Goal: Transaction & Acquisition: Purchase product/service

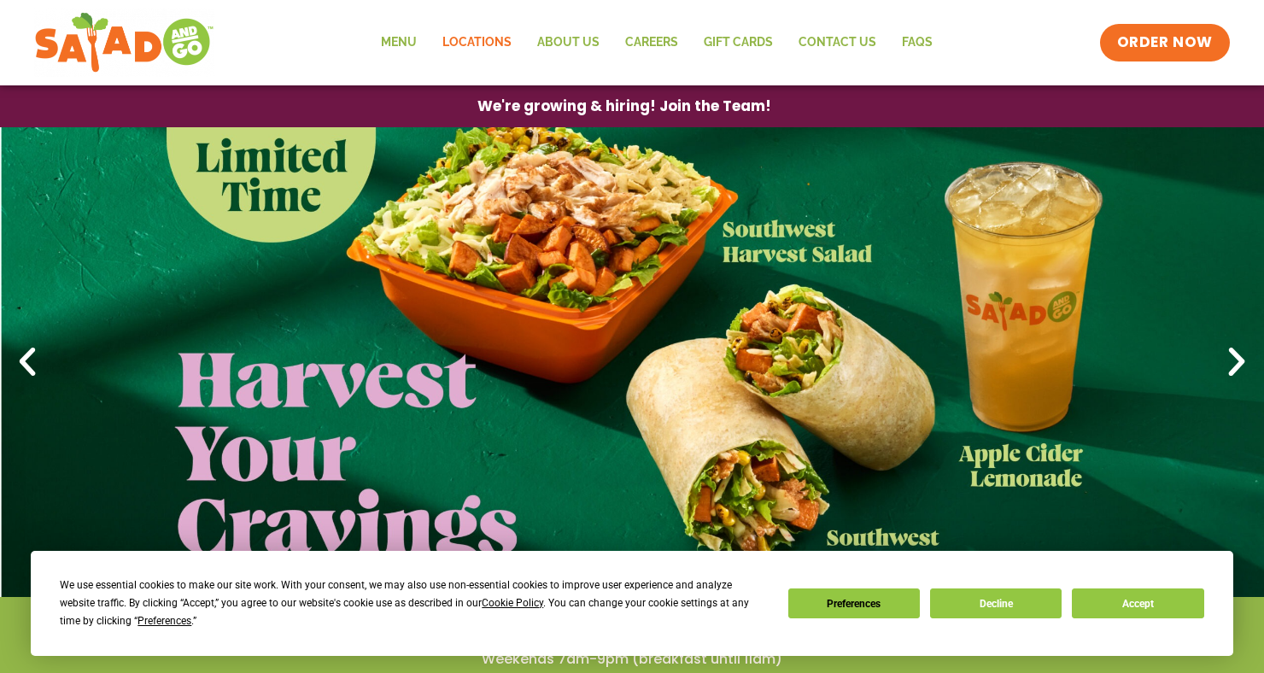
click at [476, 50] on link "Locations" at bounding box center [477, 42] width 95 height 39
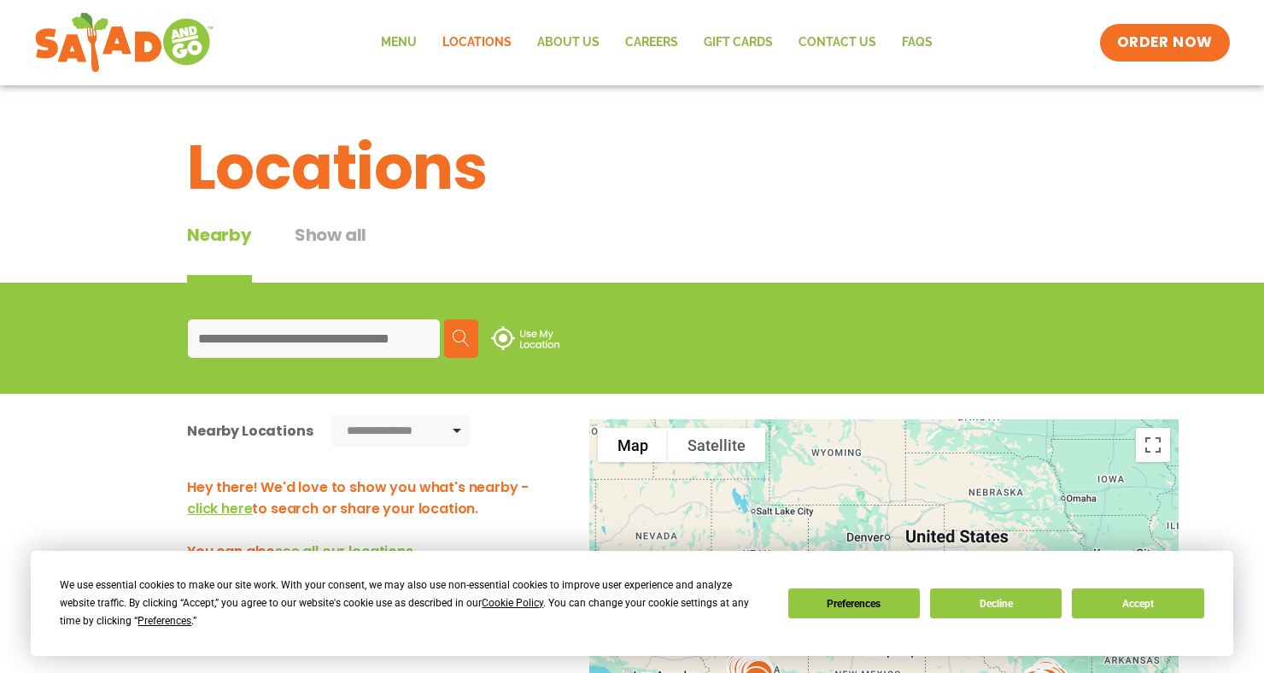
click at [385, 339] on input at bounding box center [314, 338] width 252 height 38
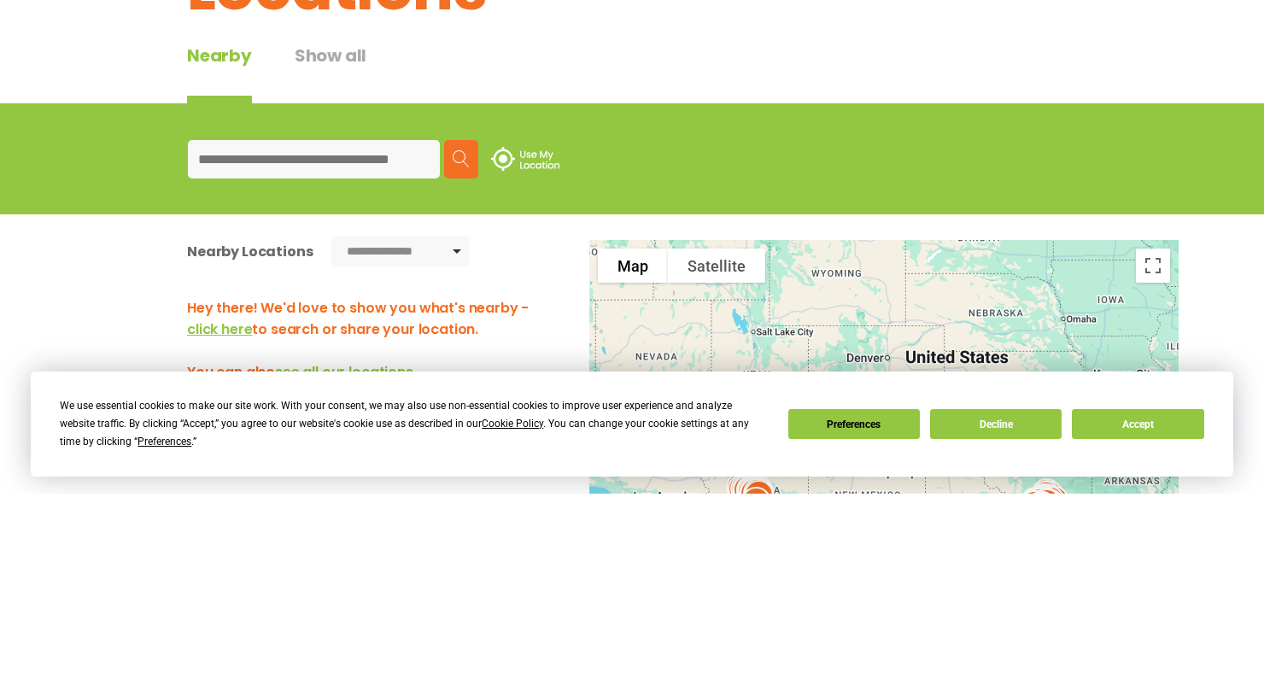
type input "*****"
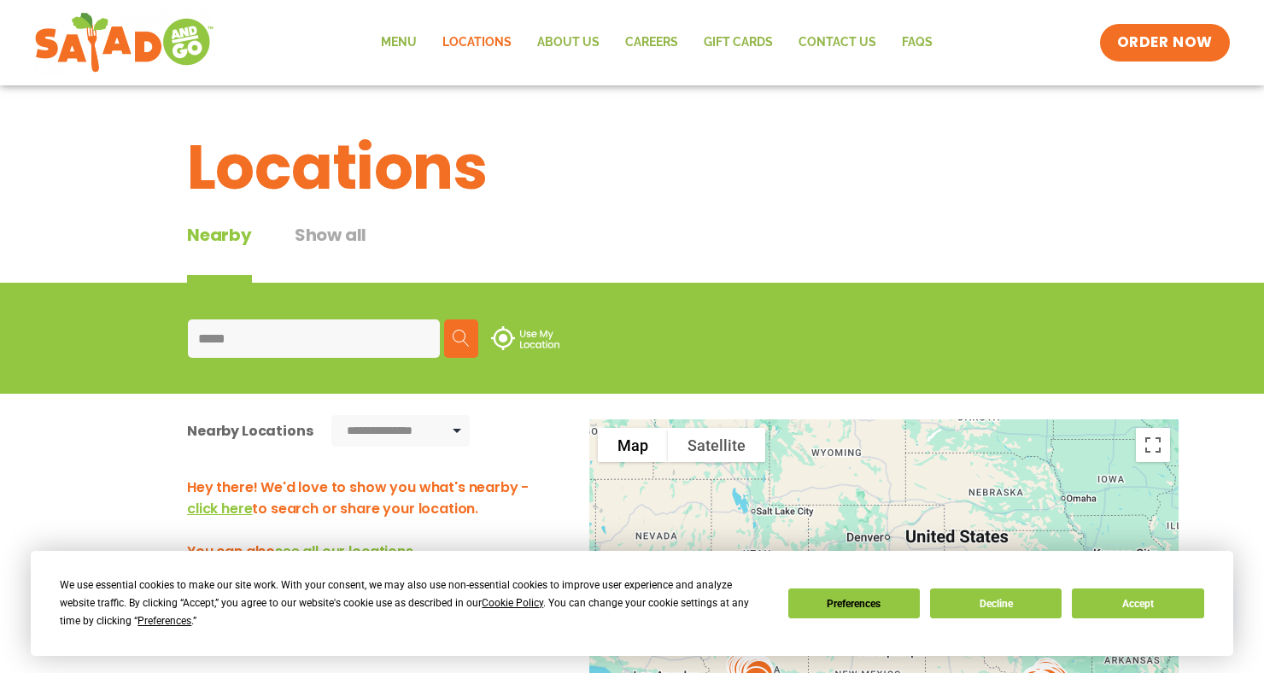
click at [478, 337] on button "Search" at bounding box center [461, 338] width 34 height 38
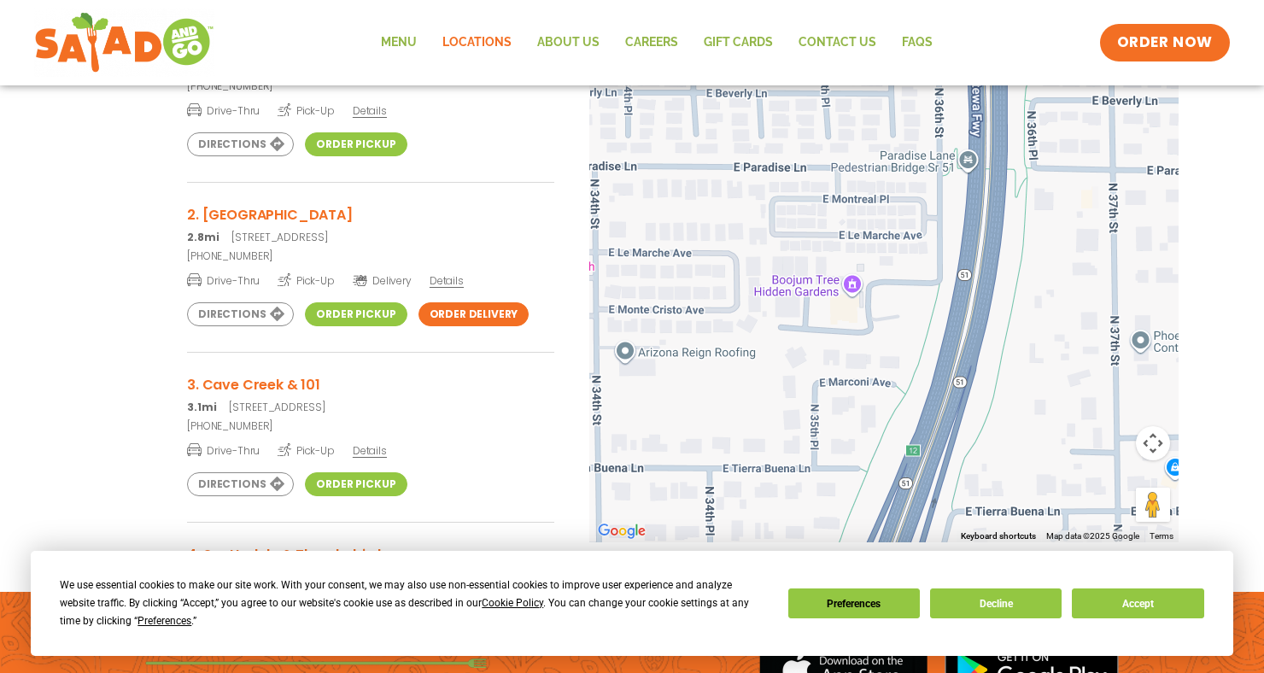
scroll to position [442, 0]
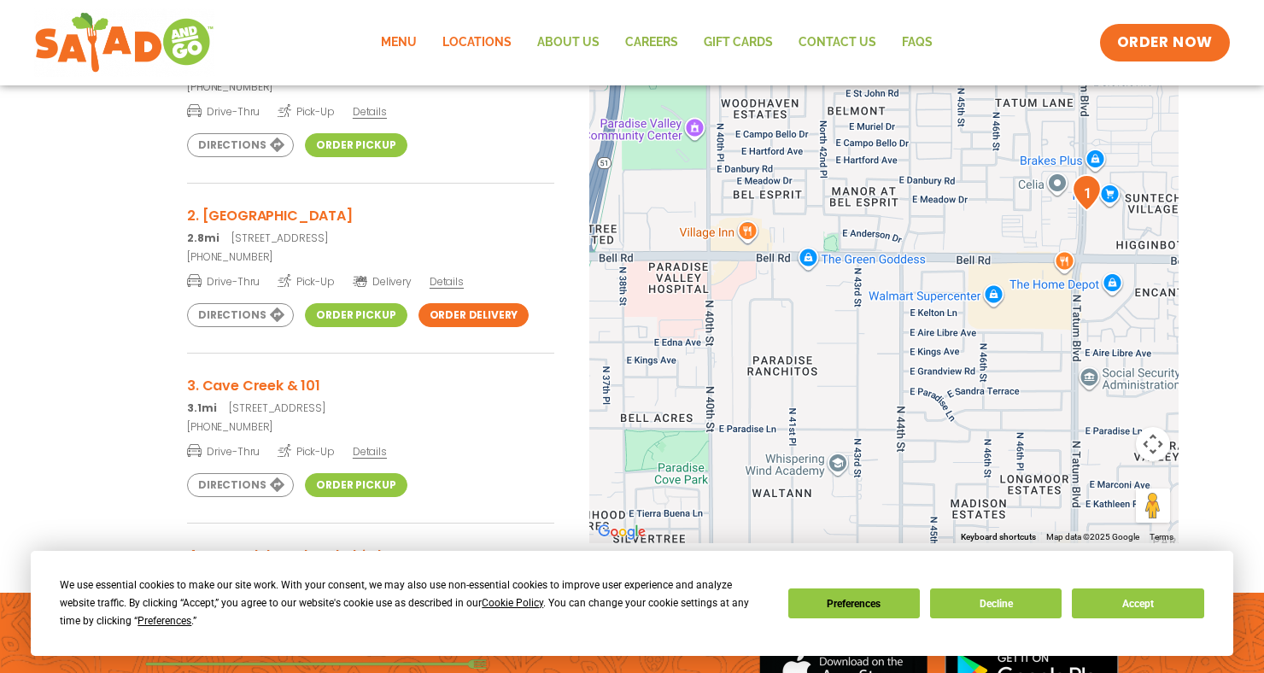
click at [405, 32] on link "Menu" at bounding box center [398, 42] width 61 height 39
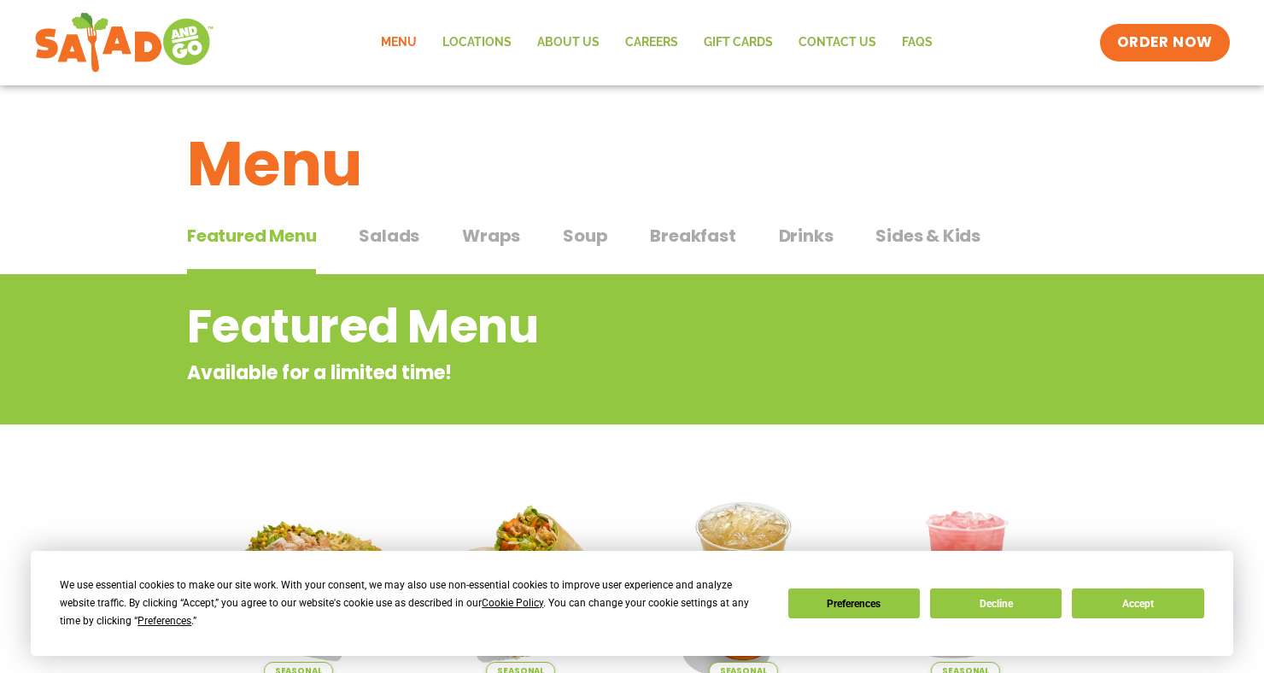
click at [387, 241] on span "Salads" at bounding box center [389, 236] width 61 height 26
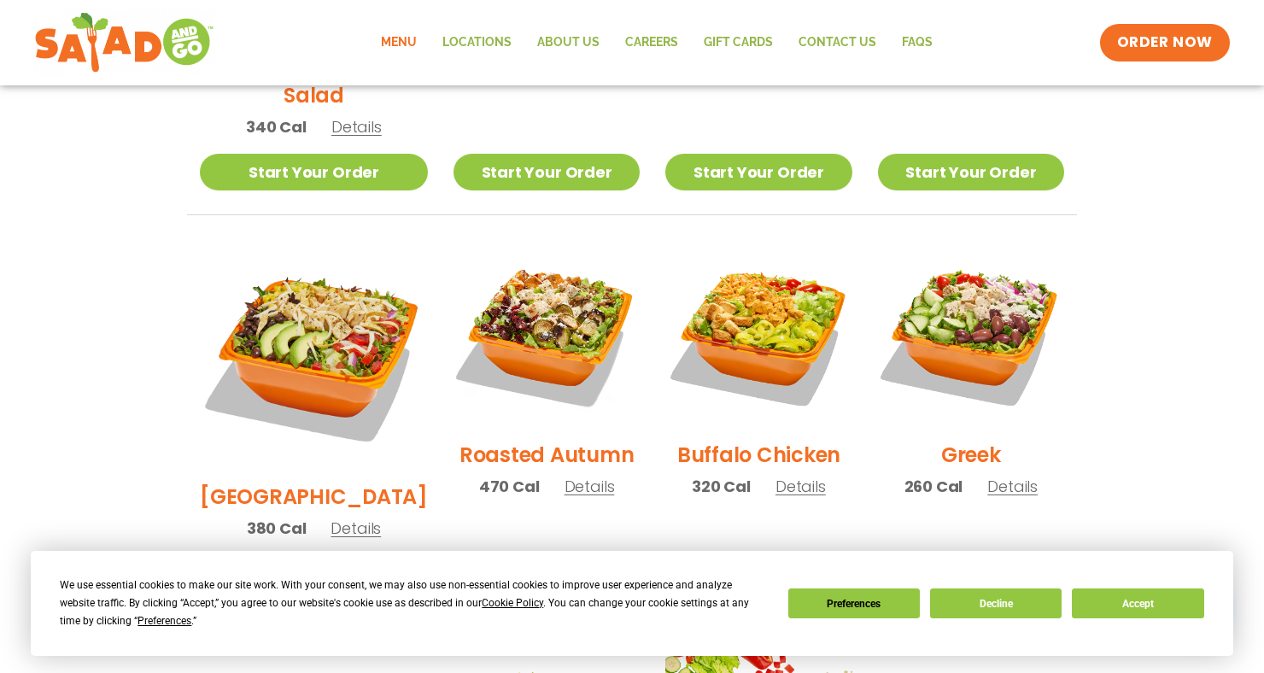
scroll to position [765, 0]
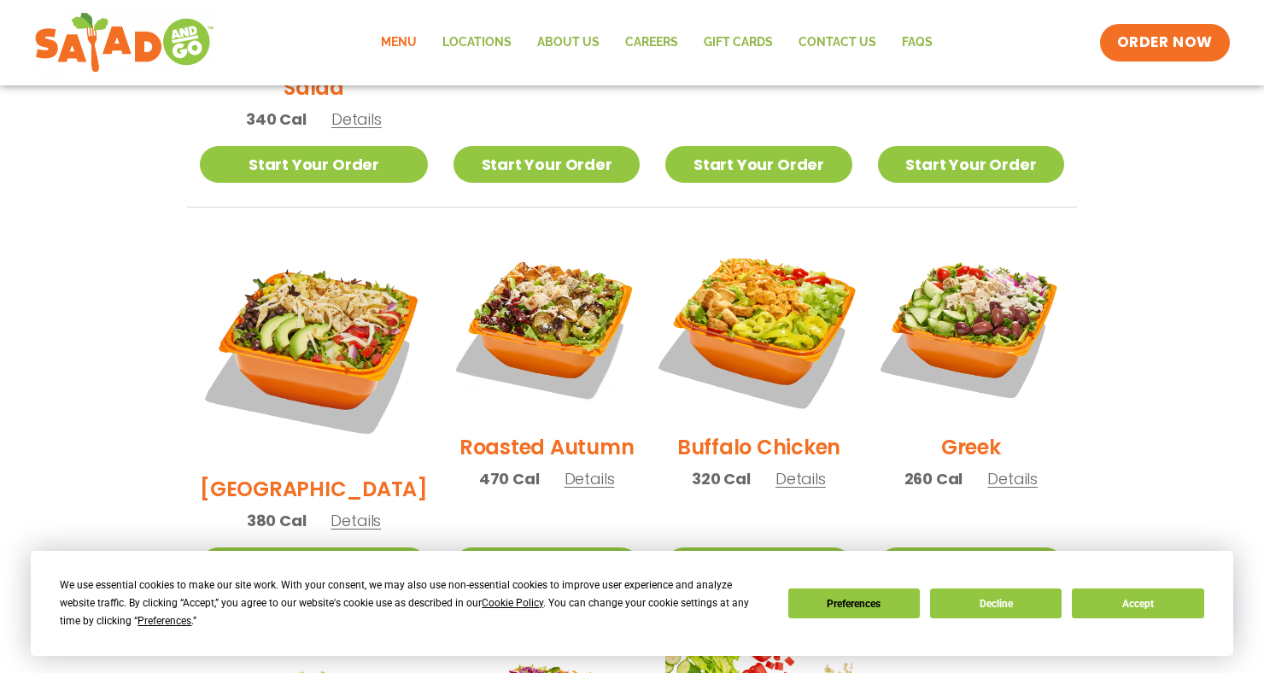
click at [775, 323] on img at bounding box center [758, 326] width 219 height 219
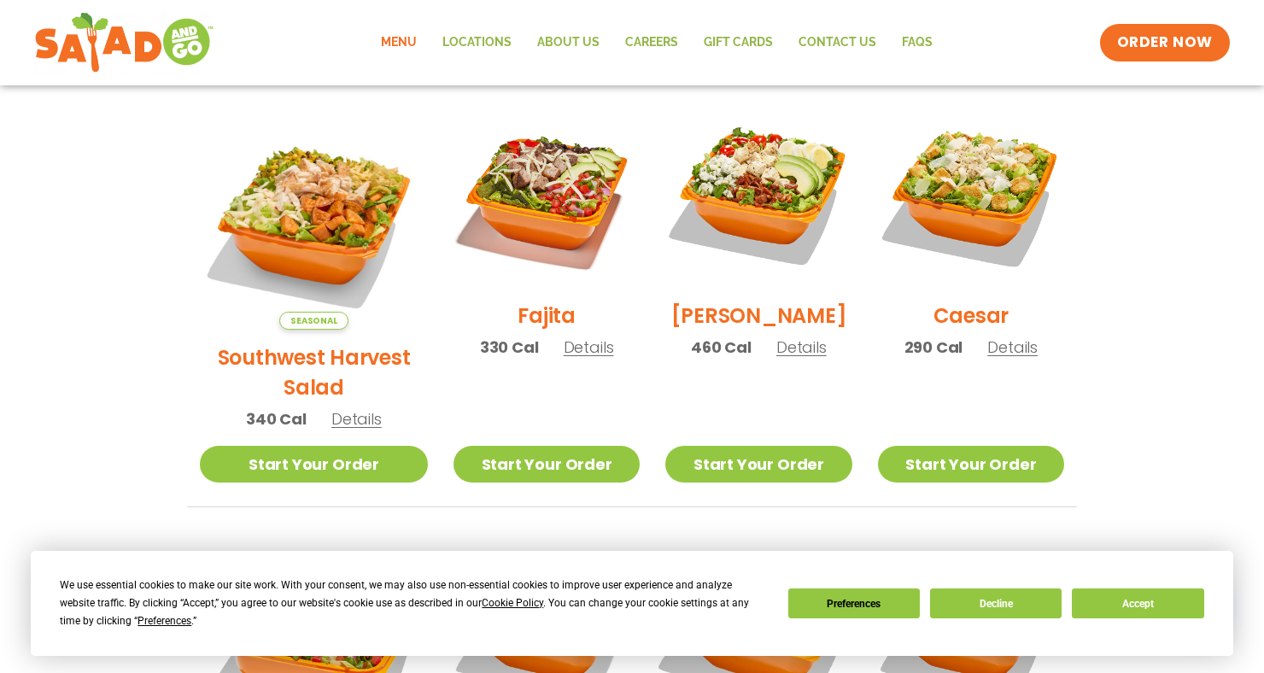
scroll to position [463, 0]
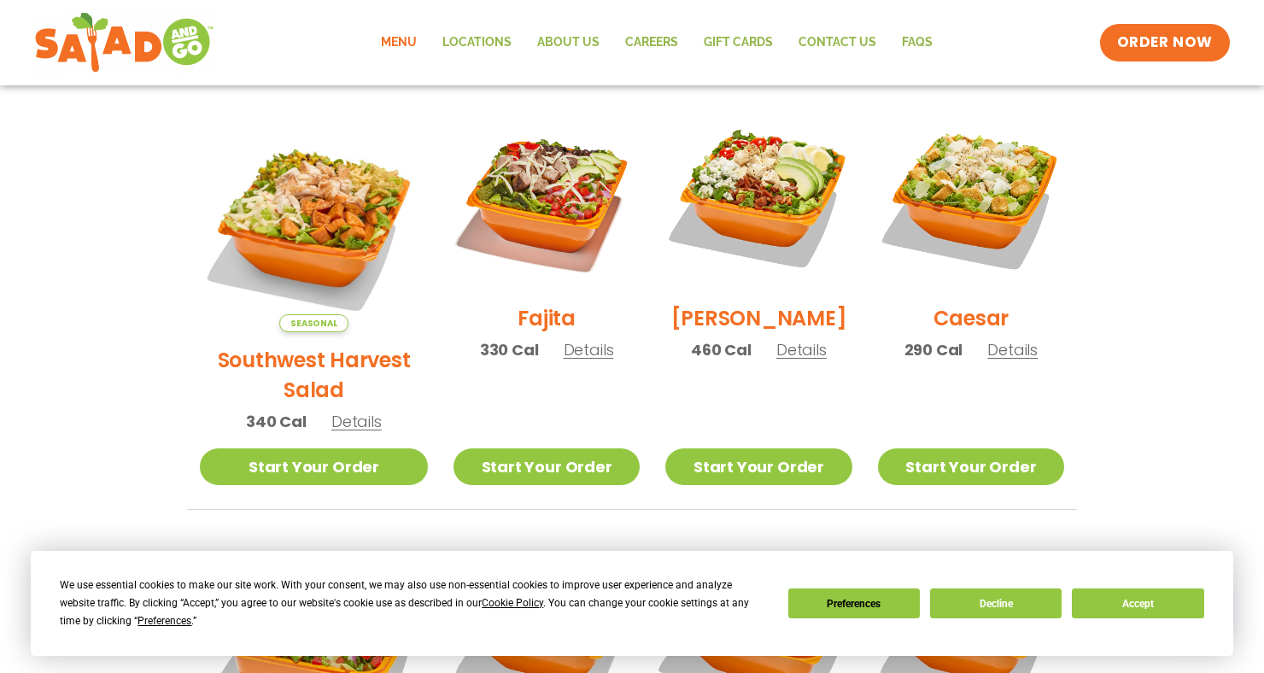
click at [770, 204] on img at bounding box center [758, 197] width 186 height 186
click at [782, 448] on link "Start Your Order" at bounding box center [758, 466] width 186 height 37
